Goal: Information Seeking & Learning: Learn about a topic

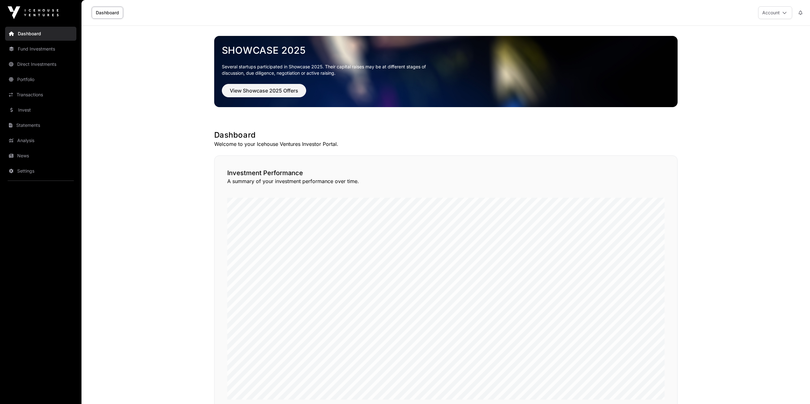
click at [42, 153] on link "News" at bounding box center [40, 156] width 71 height 14
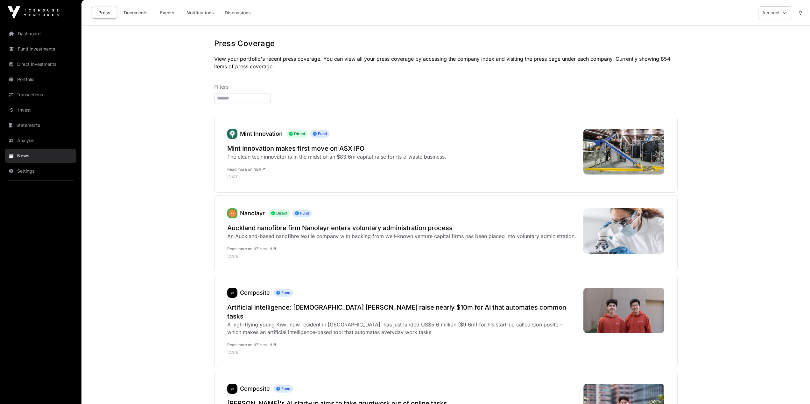
click at [172, 9] on link "Events" at bounding box center [166, 13] width 25 height 12
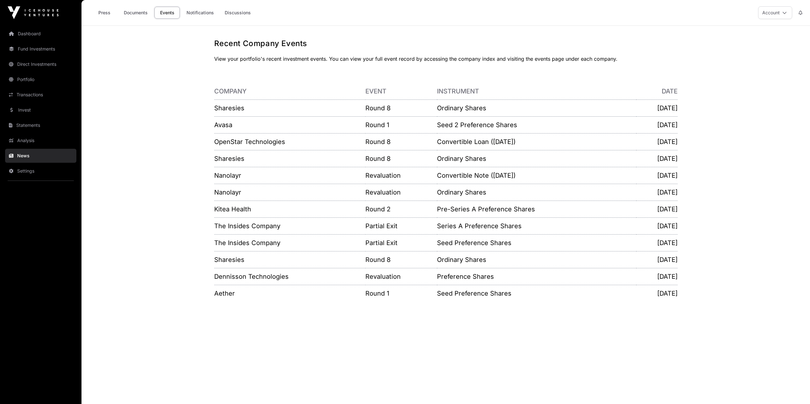
click at [226, 107] on link "Sharesies" at bounding box center [229, 108] width 30 height 8
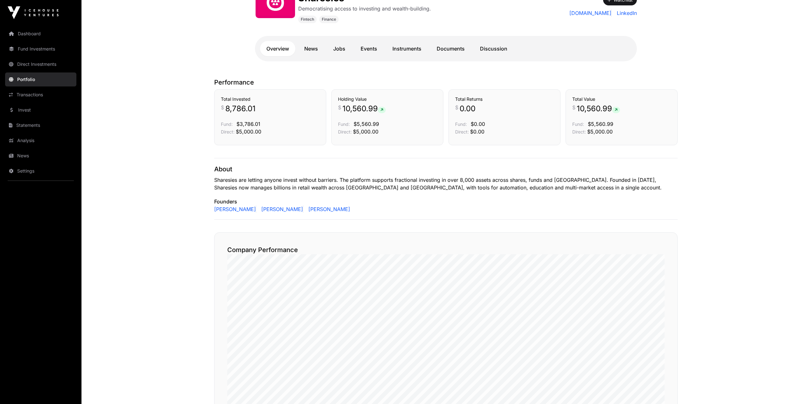
scroll to position [64, 0]
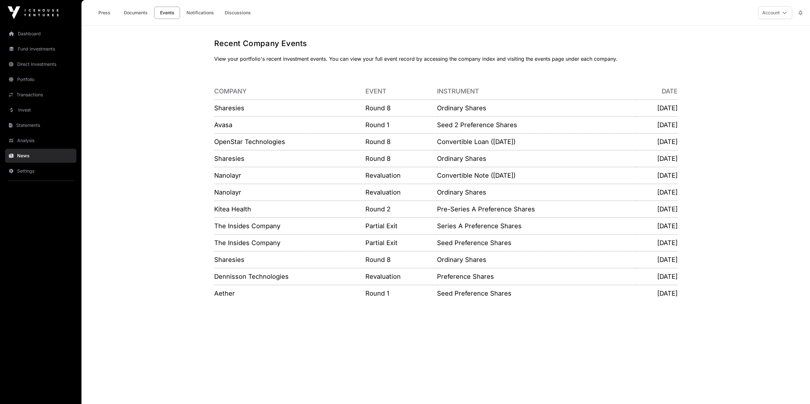
click at [225, 126] on link "Avasa" at bounding box center [223, 125] width 18 height 8
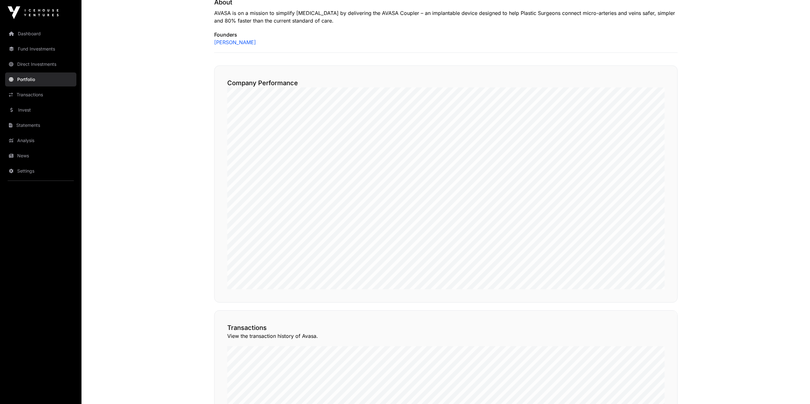
scroll to position [284, 0]
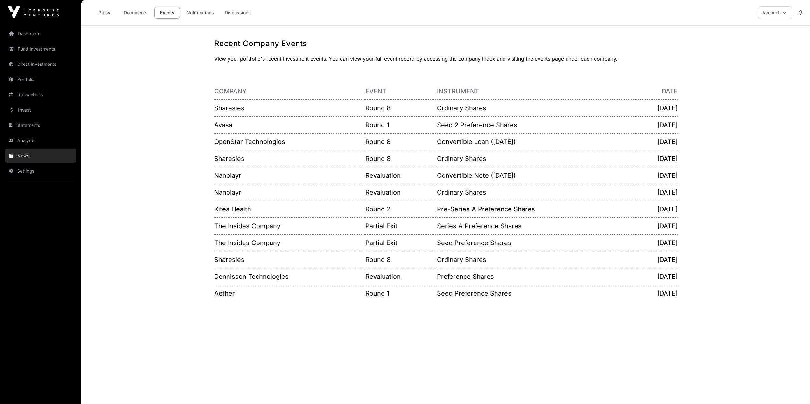
click at [247, 142] on link "OpenStar Technologies" at bounding box center [249, 142] width 71 height 8
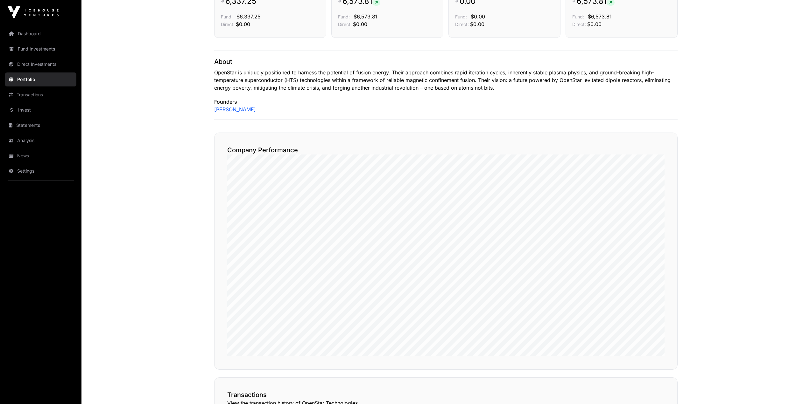
scroll to position [223, 0]
click at [42, 36] on link "Dashboard" at bounding box center [40, 34] width 71 height 14
